Goal: Navigation & Orientation: Understand site structure

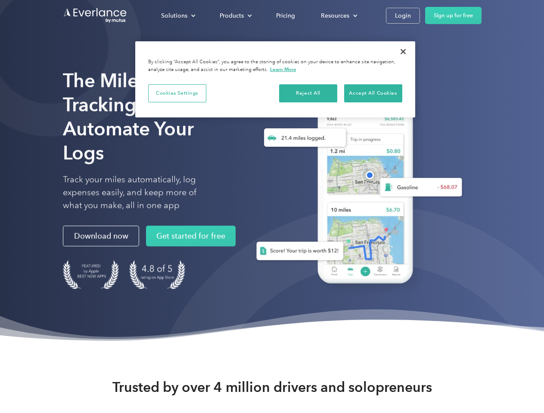
click at [178, 15] on div "Solutions" at bounding box center [174, 15] width 26 height 11
click at [235, 15] on div "Products" at bounding box center [232, 15] width 24 height 11
click at [338, 15] on div "Resources" at bounding box center [335, 15] width 28 height 11
click at [177, 93] on button "Cookies Settings" at bounding box center [177, 93] width 58 height 18
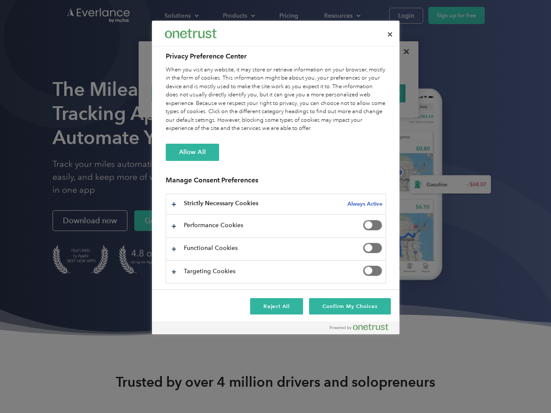
click at [308, 93] on div "When you visit any website, it may store or retrieve information on your browse…" at bounding box center [276, 99] width 220 height 67
click at [373, 93] on div "When you visit any website, it may store or retrieve information on your browse…" at bounding box center [276, 99] width 220 height 67
click at [403, 52] on div at bounding box center [275, 206] width 551 height 413
